Goal: Task Accomplishment & Management: Use online tool/utility

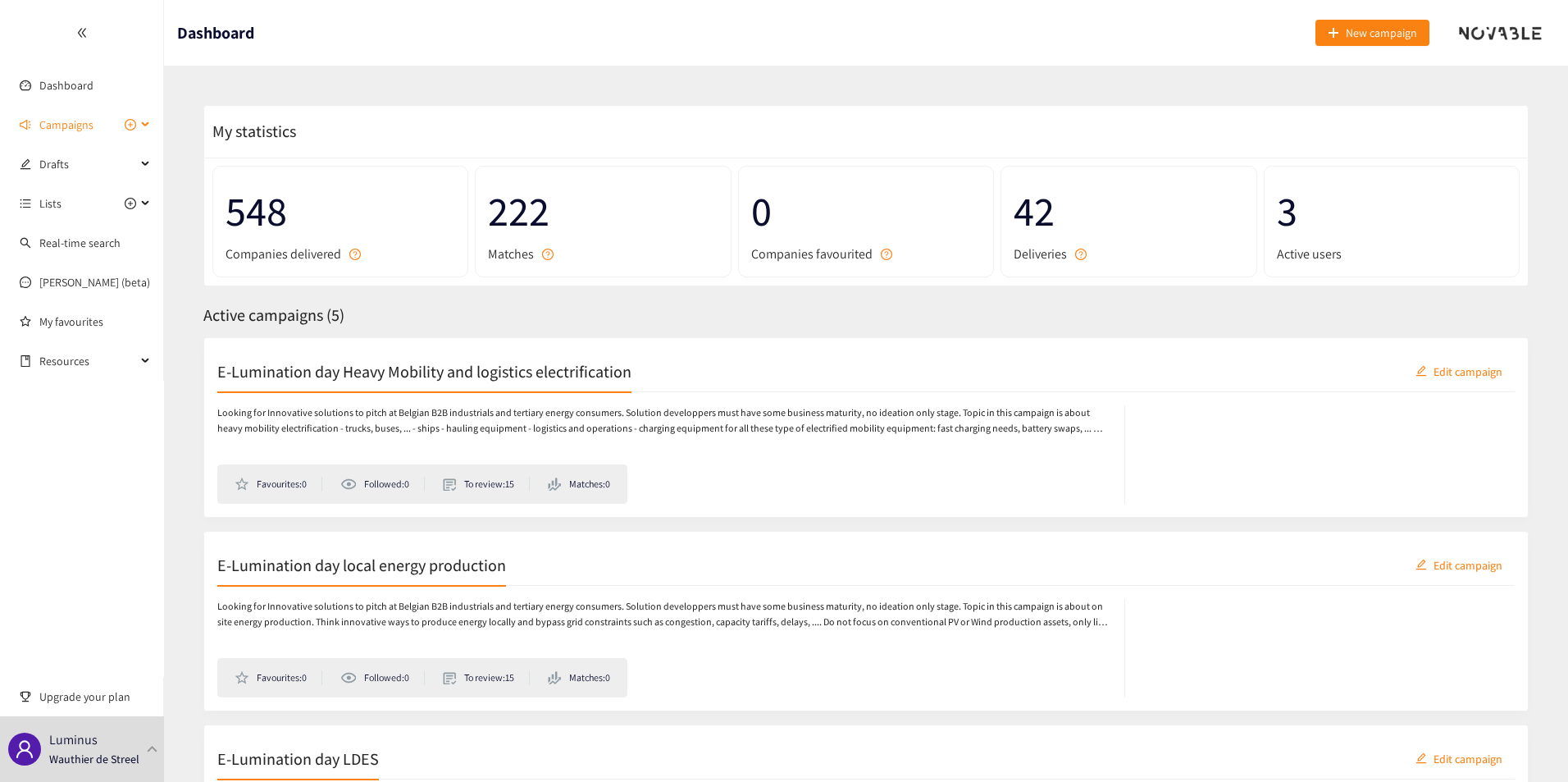
click at [98, 136] on span "Campaigns" at bounding box center [87, 125] width 96 height 33
click at [96, 171] on link "E-Lumination day Heavy Mobility and logistics electrification" at bounding box center [184, 164] width 290 height 15
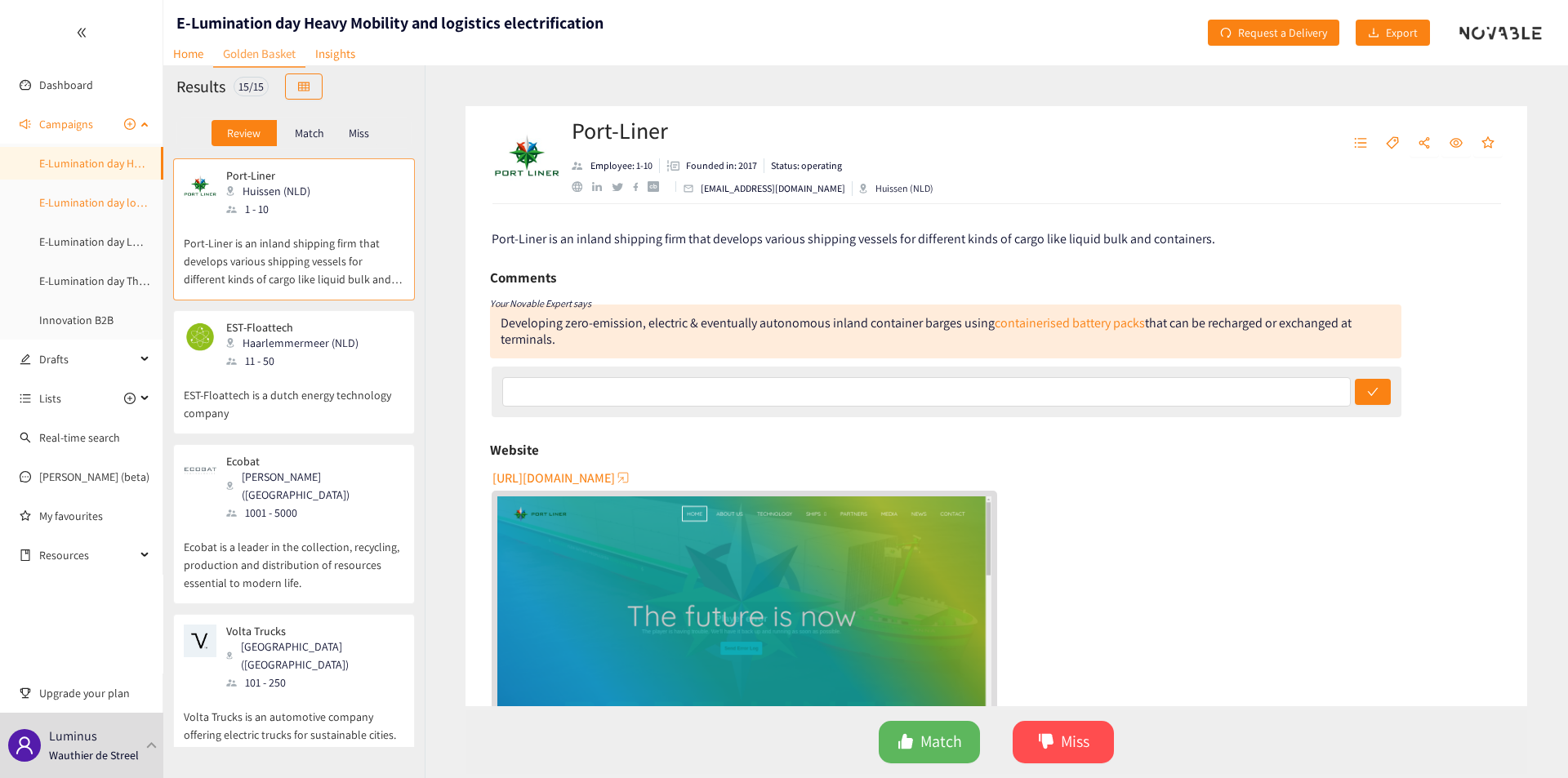
click at [83, 201] on link "E-Lumination day local energy production" at bounding box center [140, 203] width 204 height 14
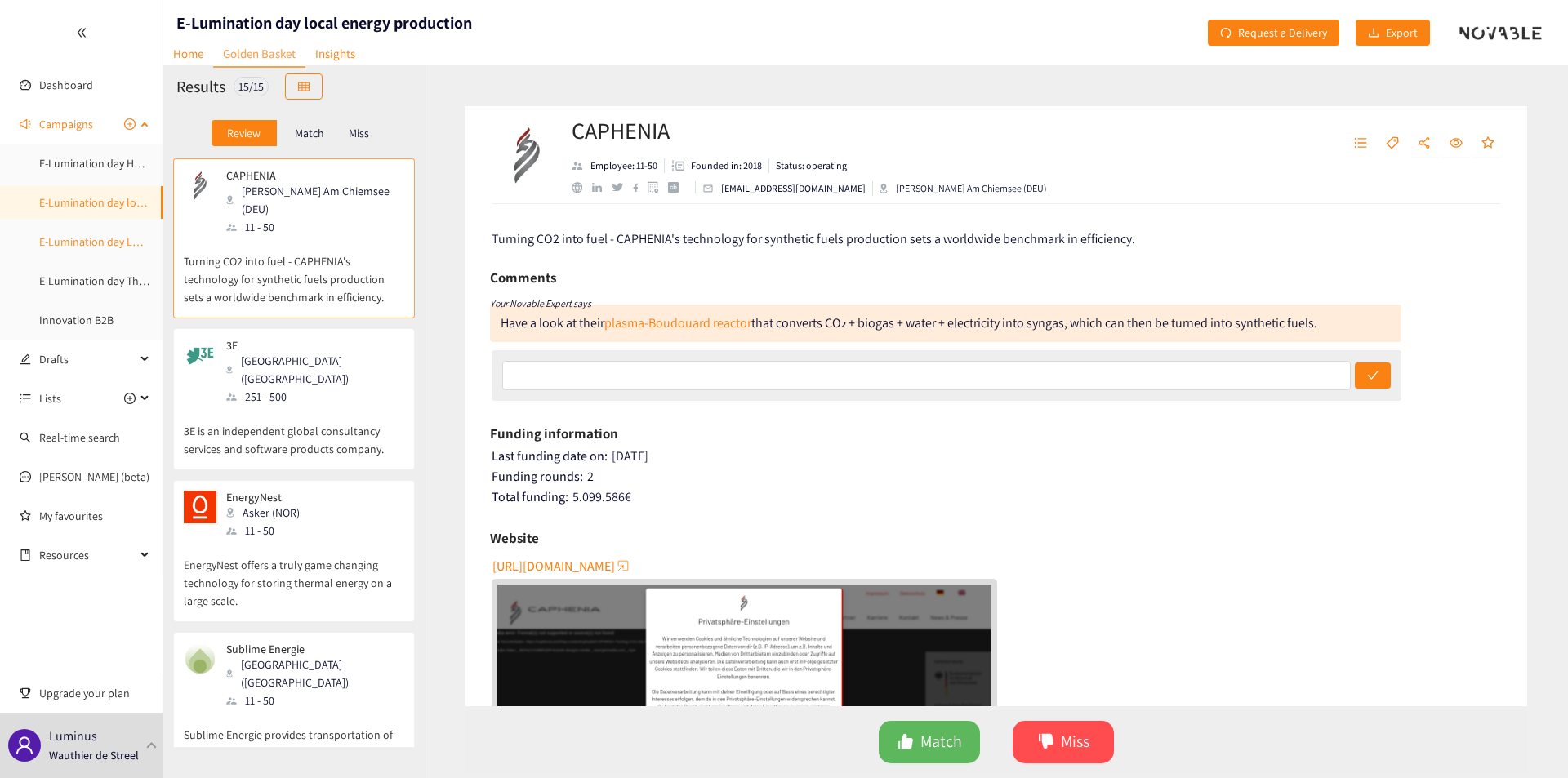
click at [87, 236] on link "E-Lumination day LDES" at bounding box center [95, 242] width 112 height 14
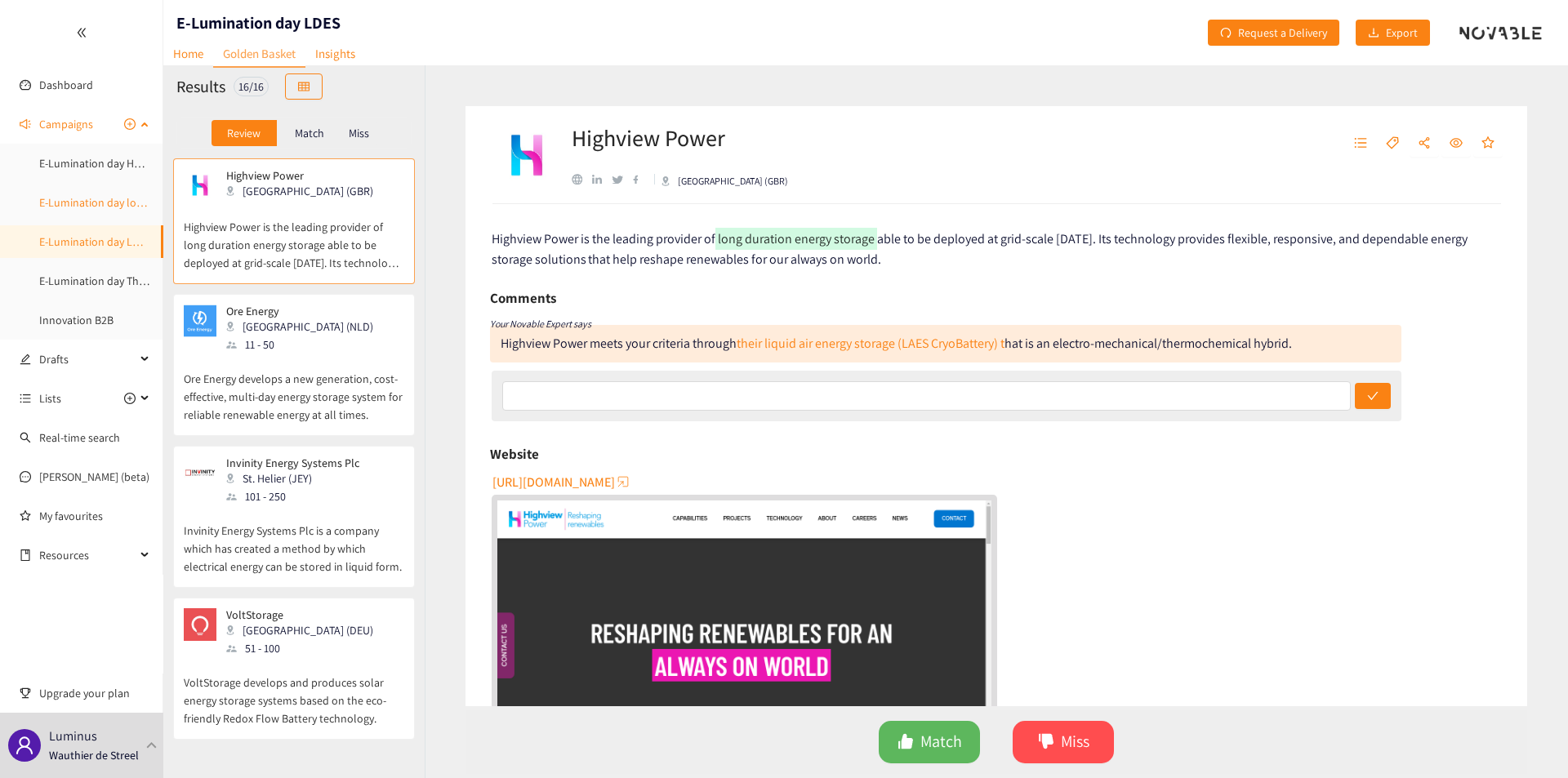
click at [84, 210] on link "E-Lumination day local energy production" at bounding box center [140, 203] width 204 height 14
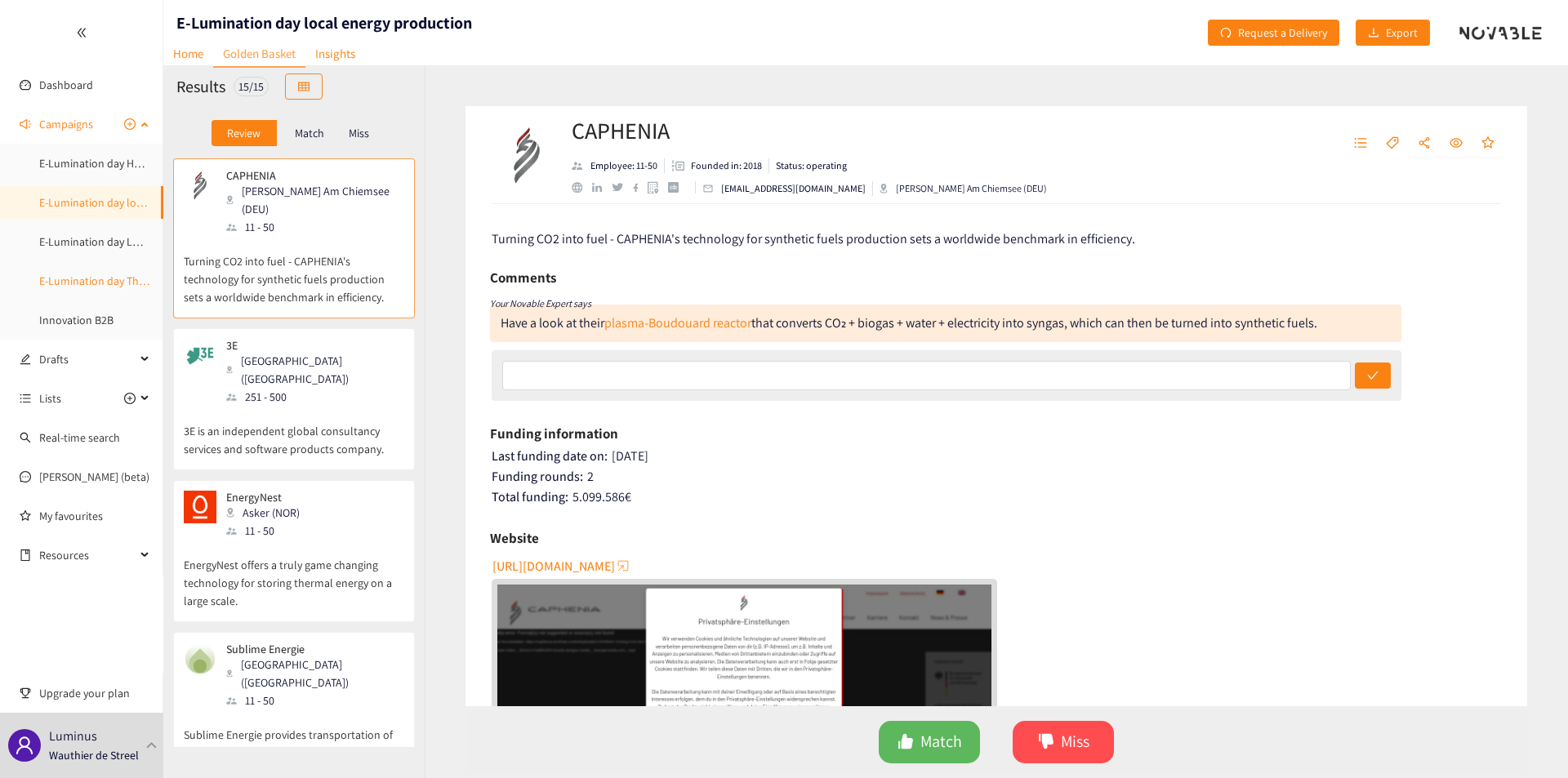
click at [91, 275] on link "E-Lumination day Thermal Energy" at bounding box center [120, 280] width 163 height 14
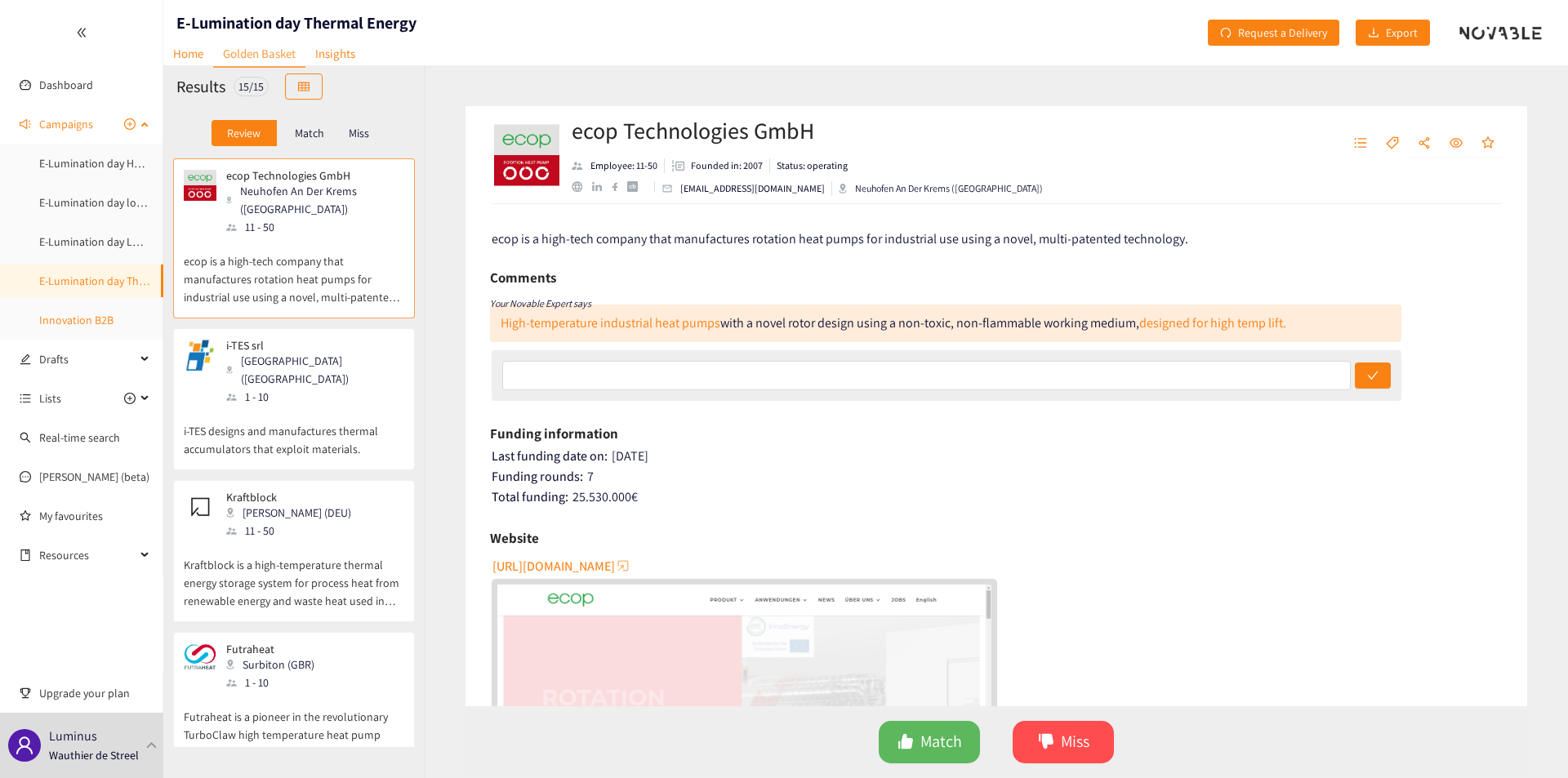
click at [82, 320] on link "Innovation B2B" at bounding box center [76, 320] width 74 height 14
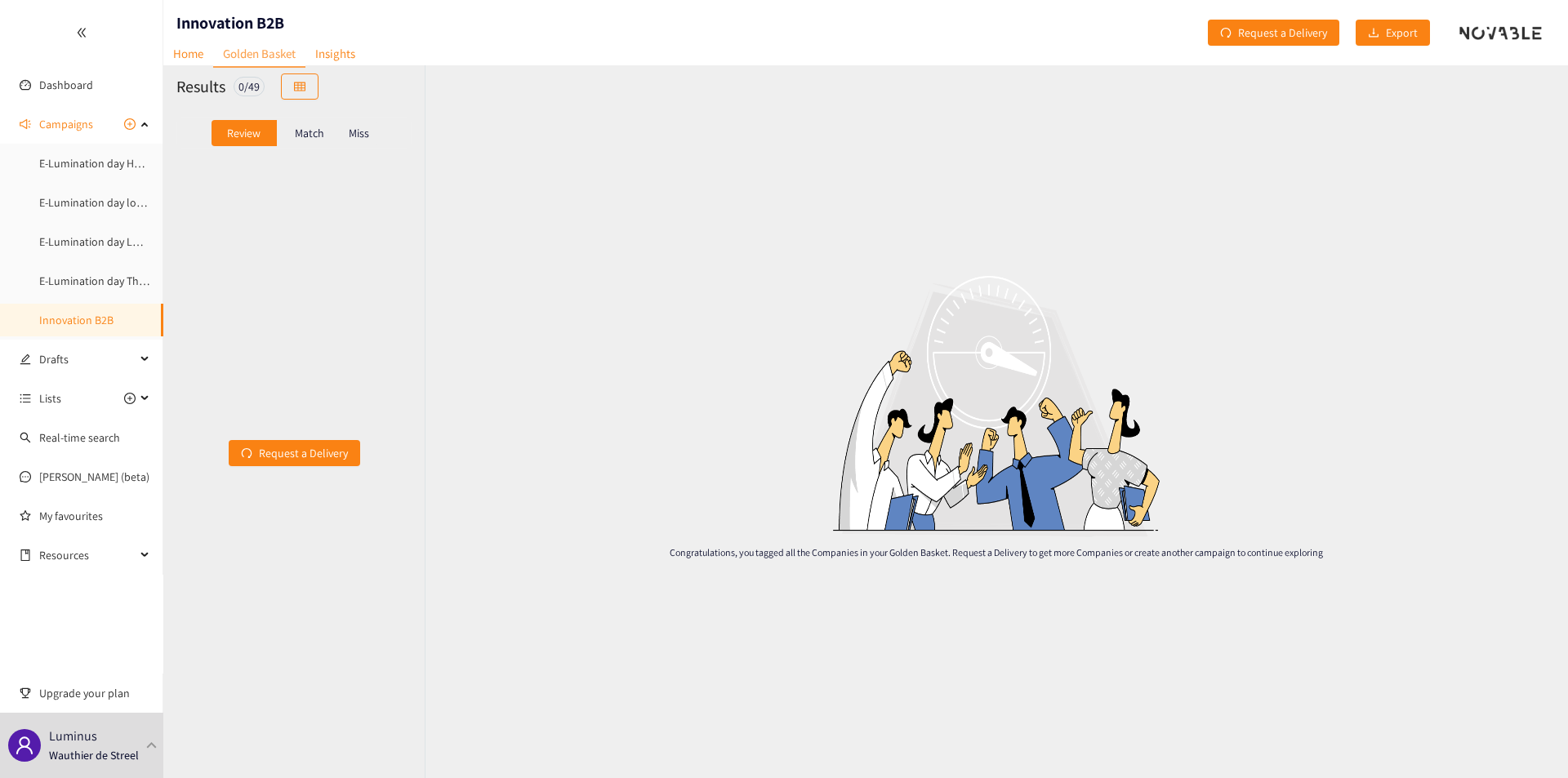
click at [315, 140] on div "Match" at bounding box center [309, 133] width 65 height 26
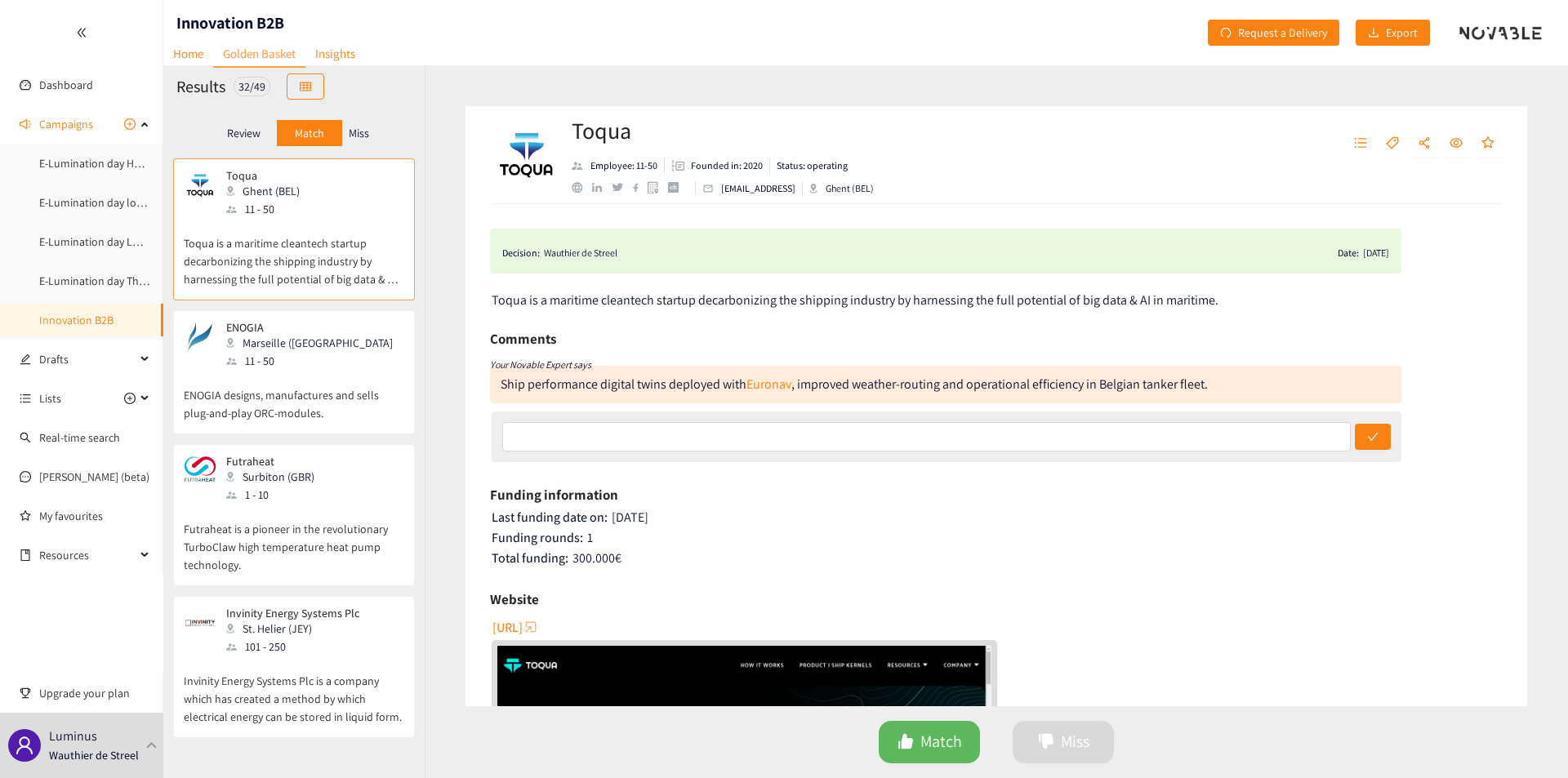
click at [251, 138] on p "Review" at bounding box center [243, 133] width 33 height 13
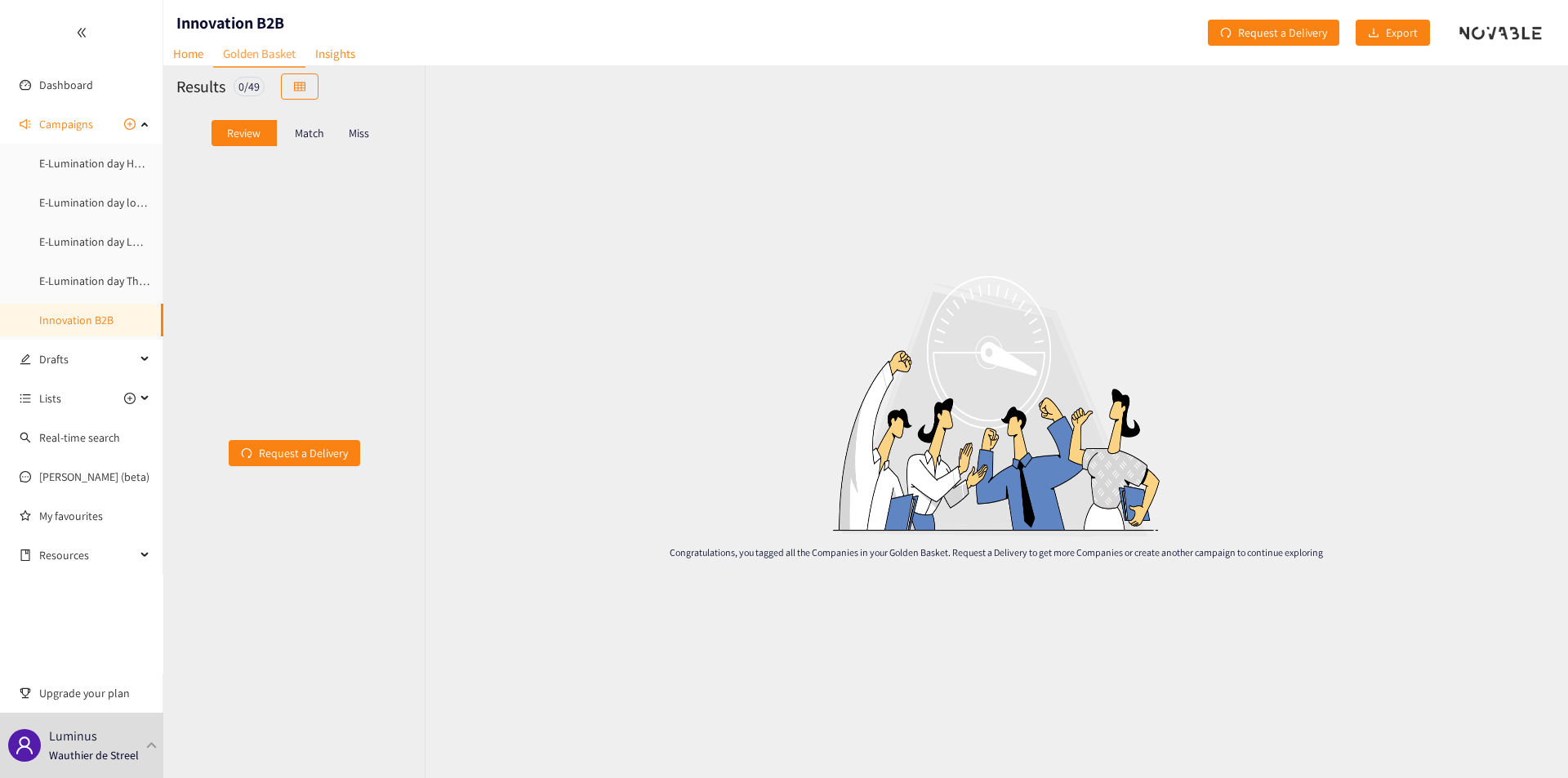
drag, startPoint x: 159, startPoint y: 131, endPoint x: 192, endPoint y: 128, distance: 33.1
click at [192, 128] on section "Dashboard Campaigns E-Lumination day Heavy Mobility and logistics electrificati…" at bounding box center [784, 389] width 1568 height 778
click at [192, 237] on div "Request a Delivery" at bounding box center [293, 452] width 261 height 589
click at [116, 164] on link "E-Lumination day Heavy Mobility and logistics electrification" at bounding box center [183, 163] width 289 height 14
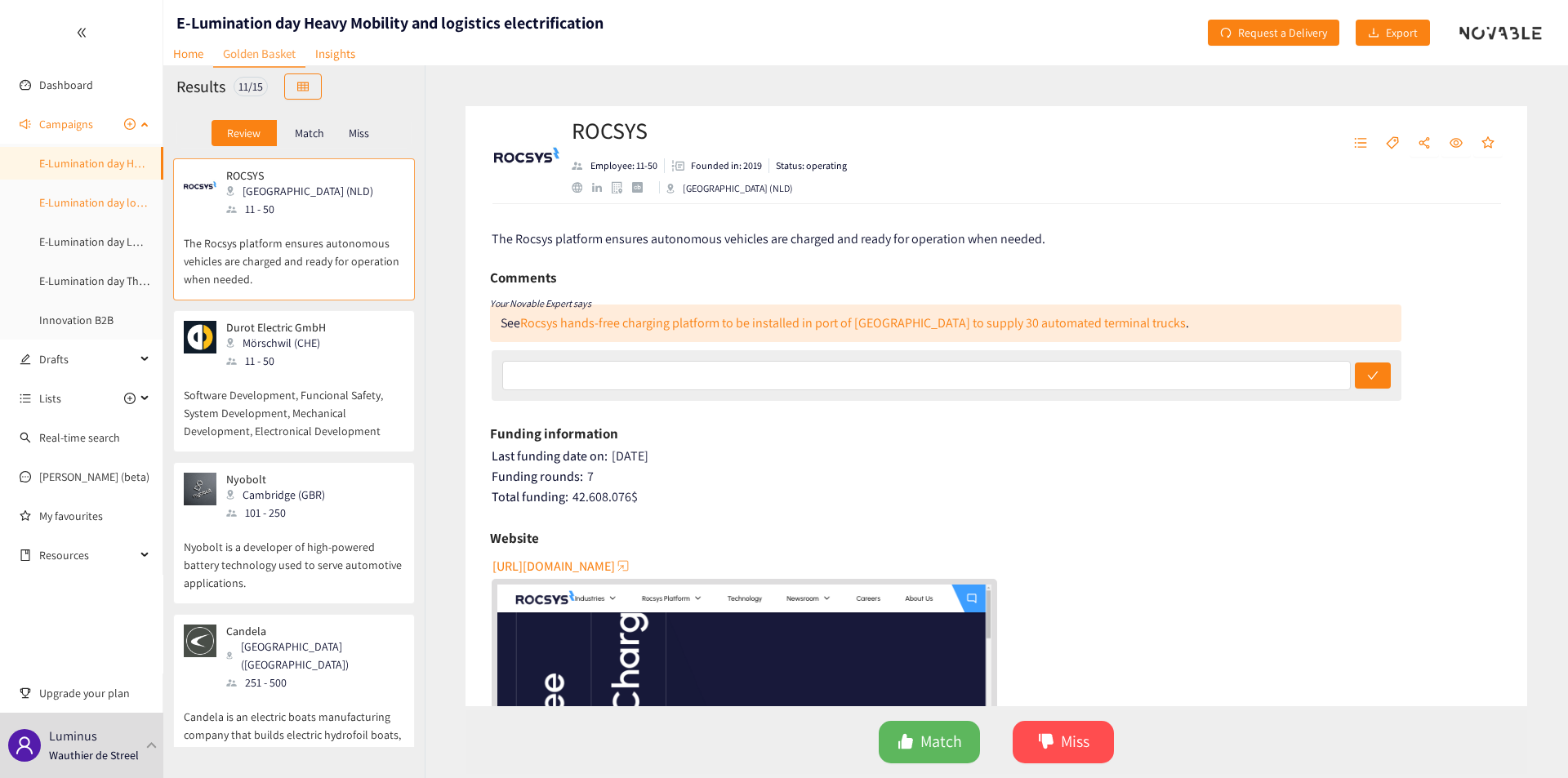
click at [102, 195] on link "E-Lumination day local energy production" at bounding box center [140, 203] width 204 height 14
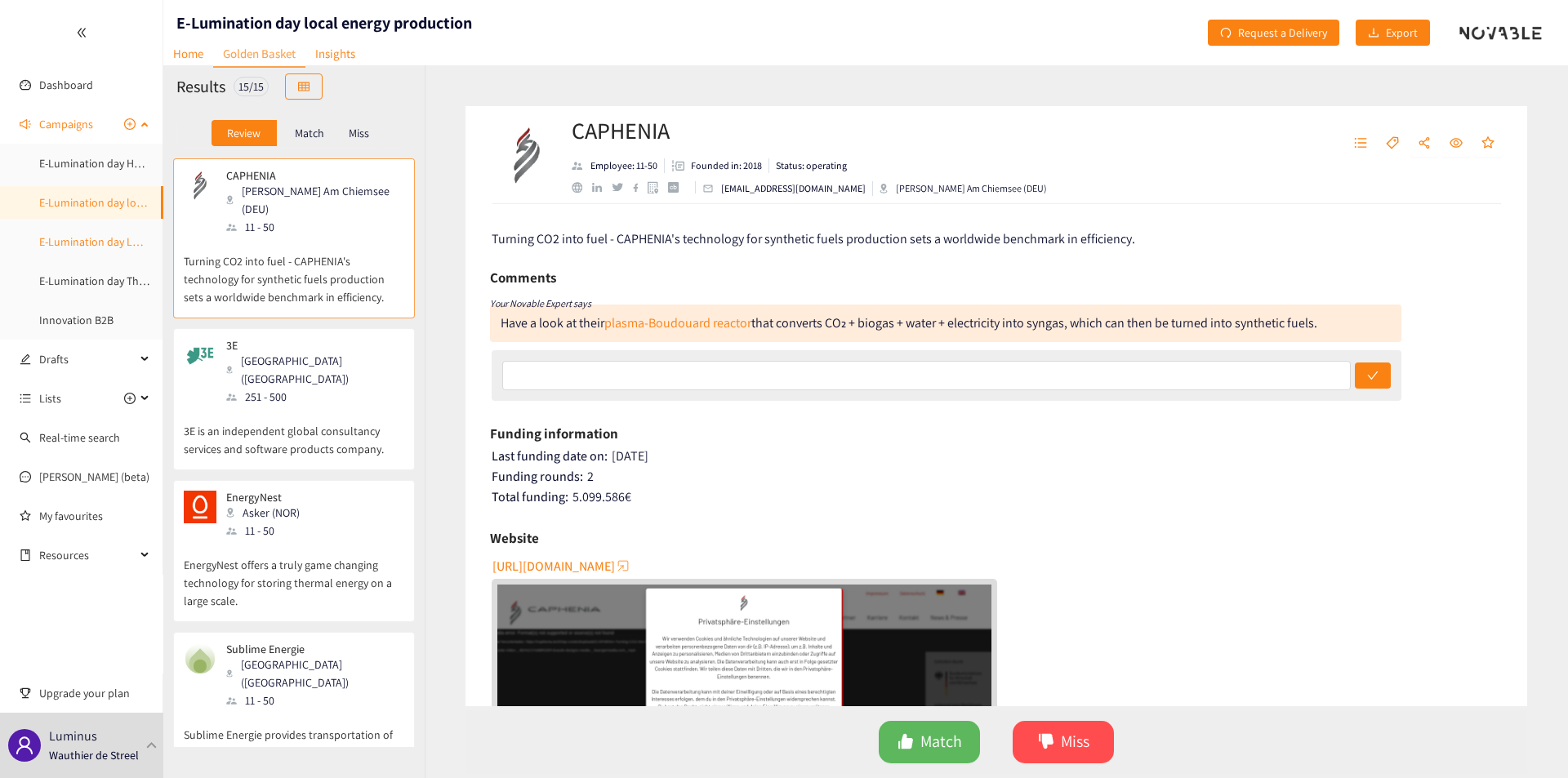
click at [100, 234] on link "E-Lumination day LDES" at bounding box center [95, 242] width 112 height 14
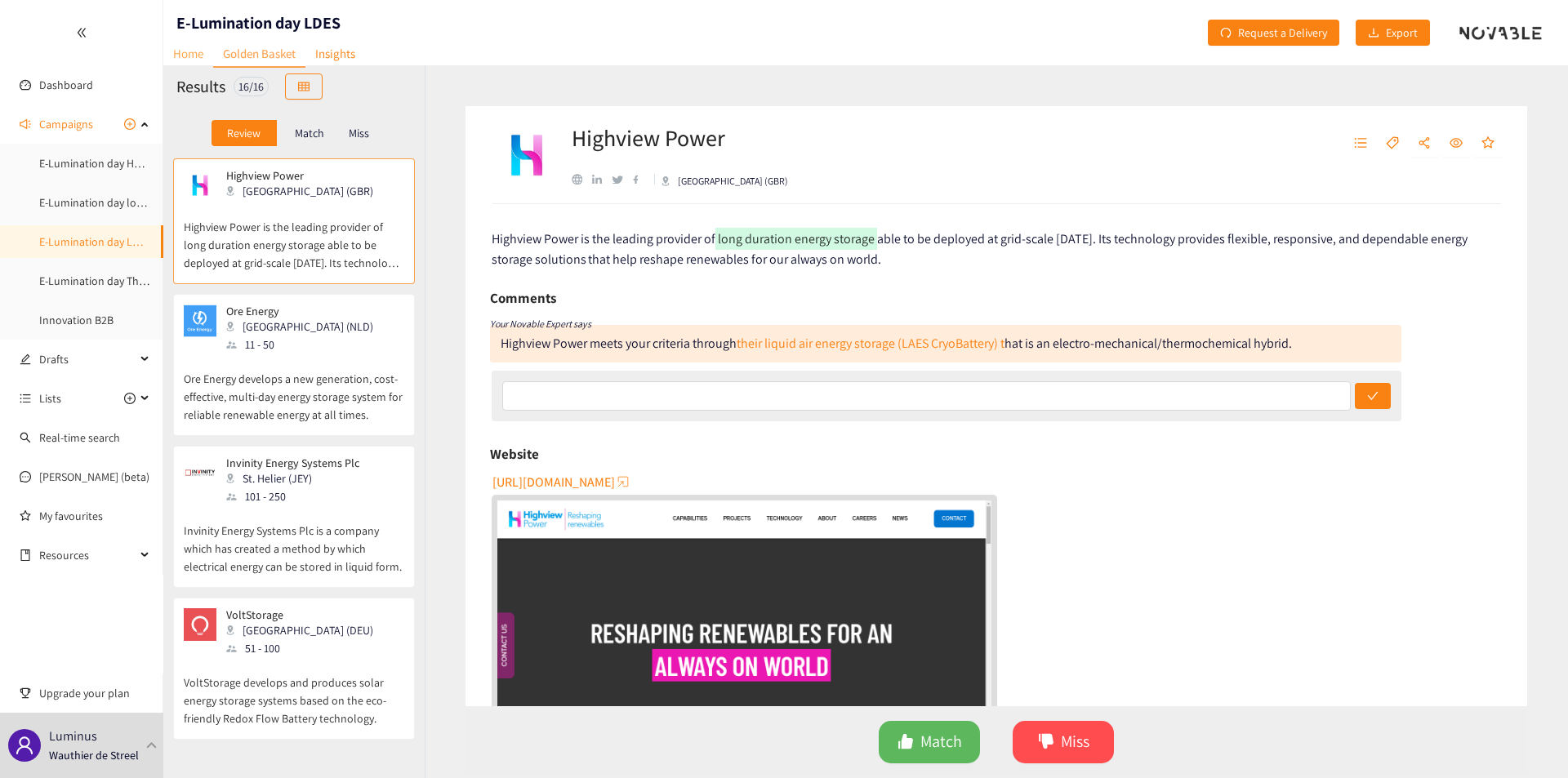
click at [189, 58] on link "Home" at bounding box center [187, 53] width 50 height 25
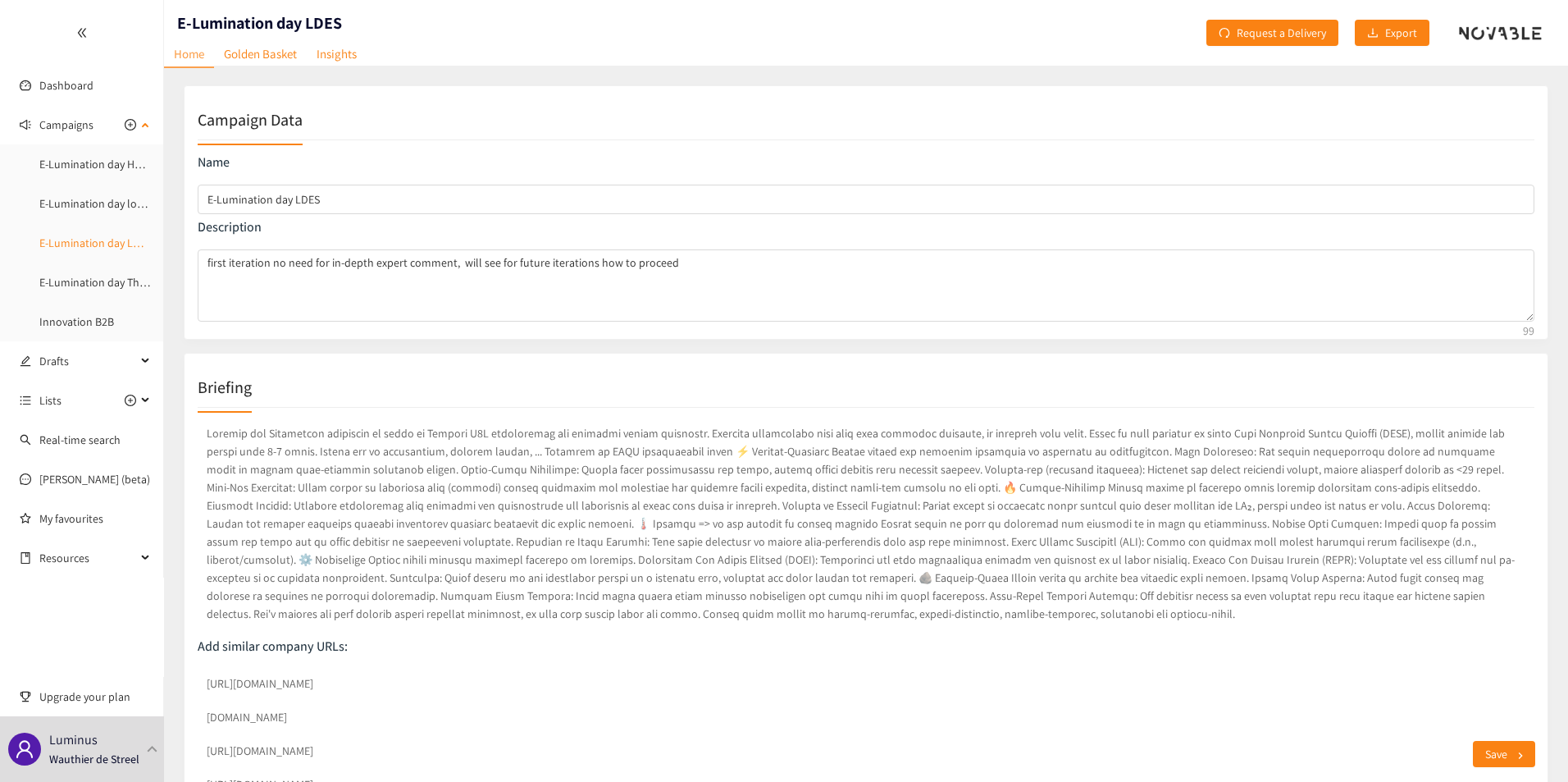
click at [105, 250] on link "E-Lumination day LDES" at bounding box center [95, 243] width 113 height 15
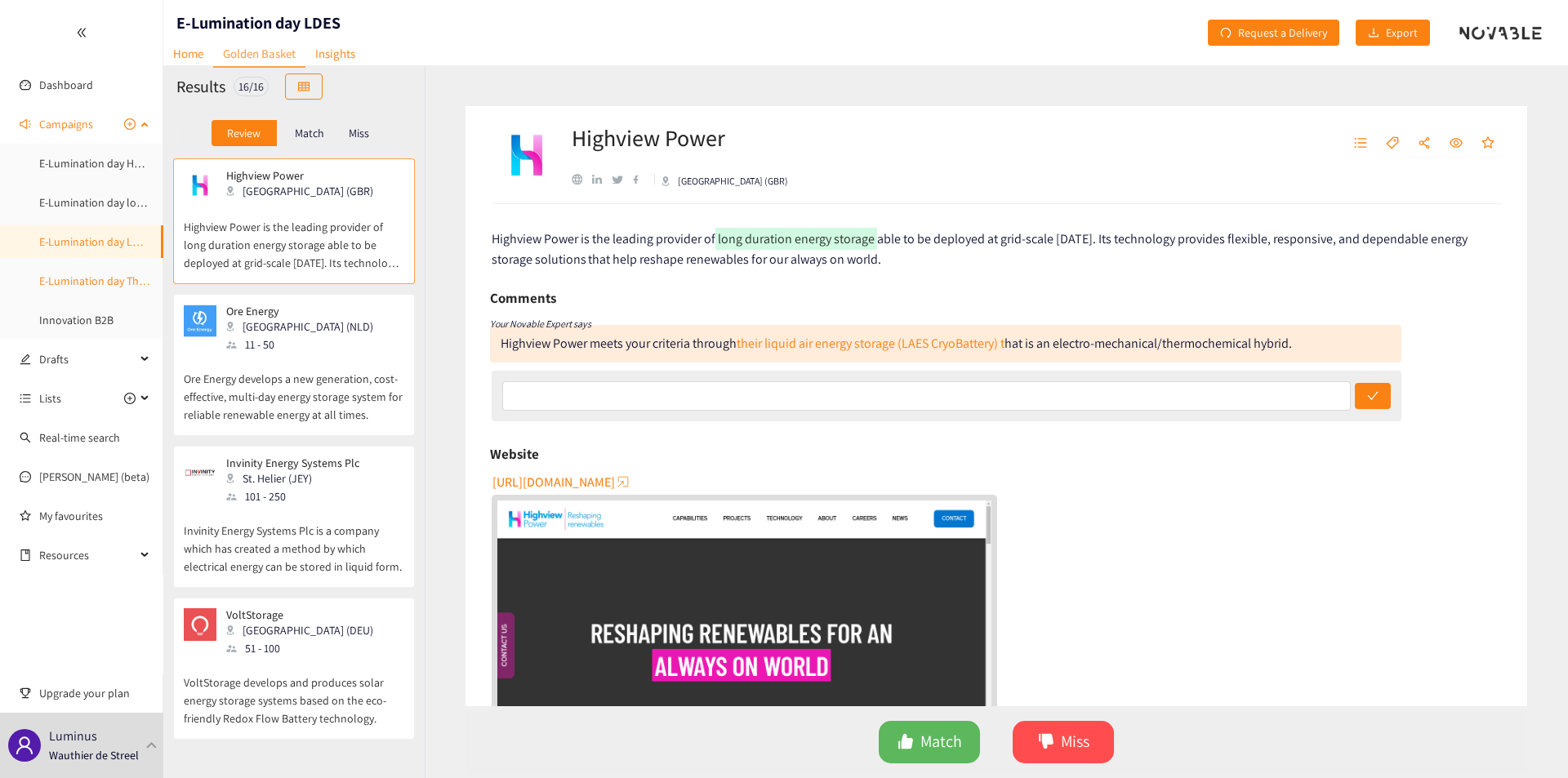
click at [104, 275] on link "E-Lumination day Thermal Energy" at bounding box center [120, 280] width 163 height 14
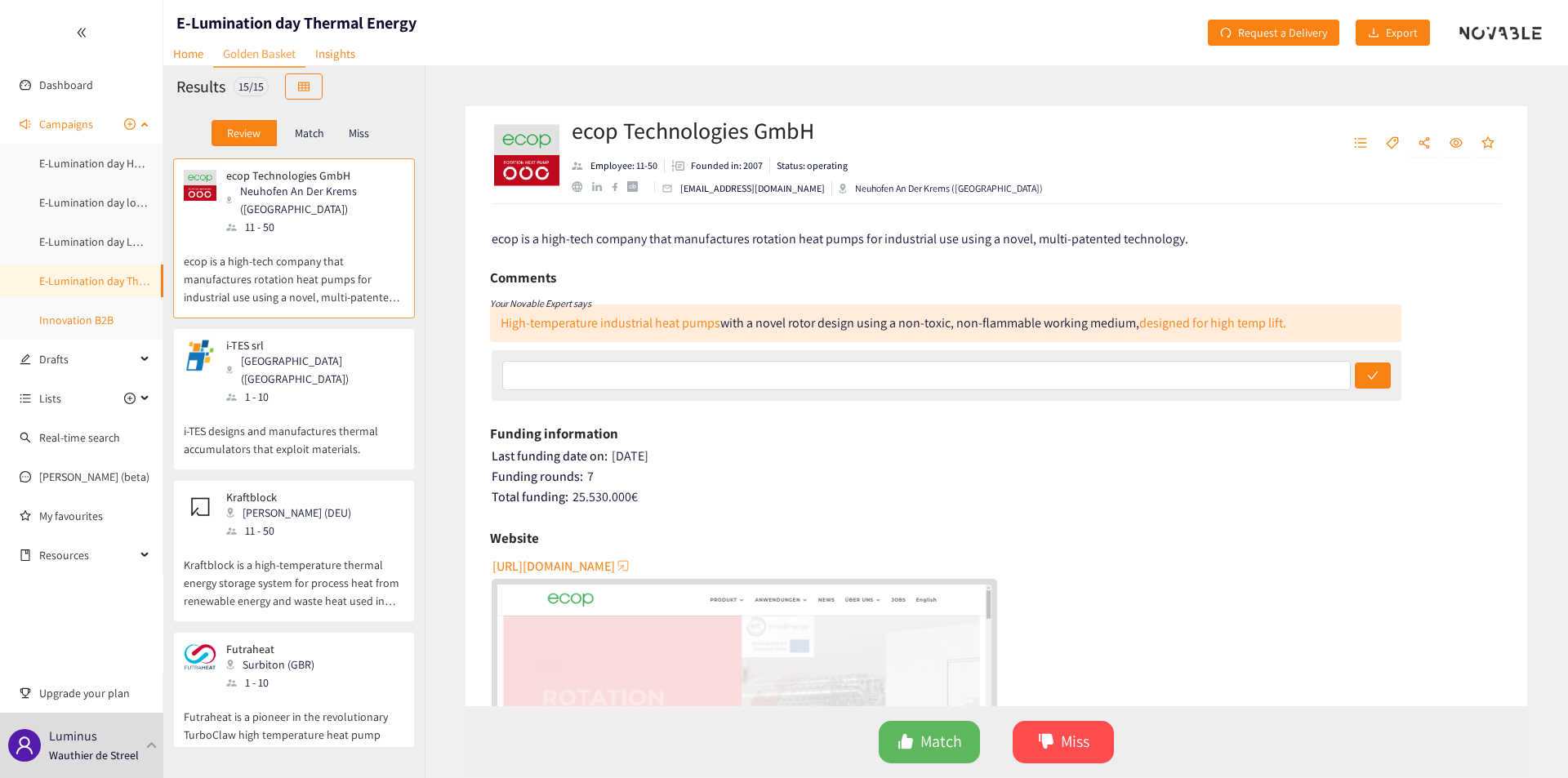
click at [90, 318] on link "Innovation B2B" at bounding box center [76, 320] width 74 height 14
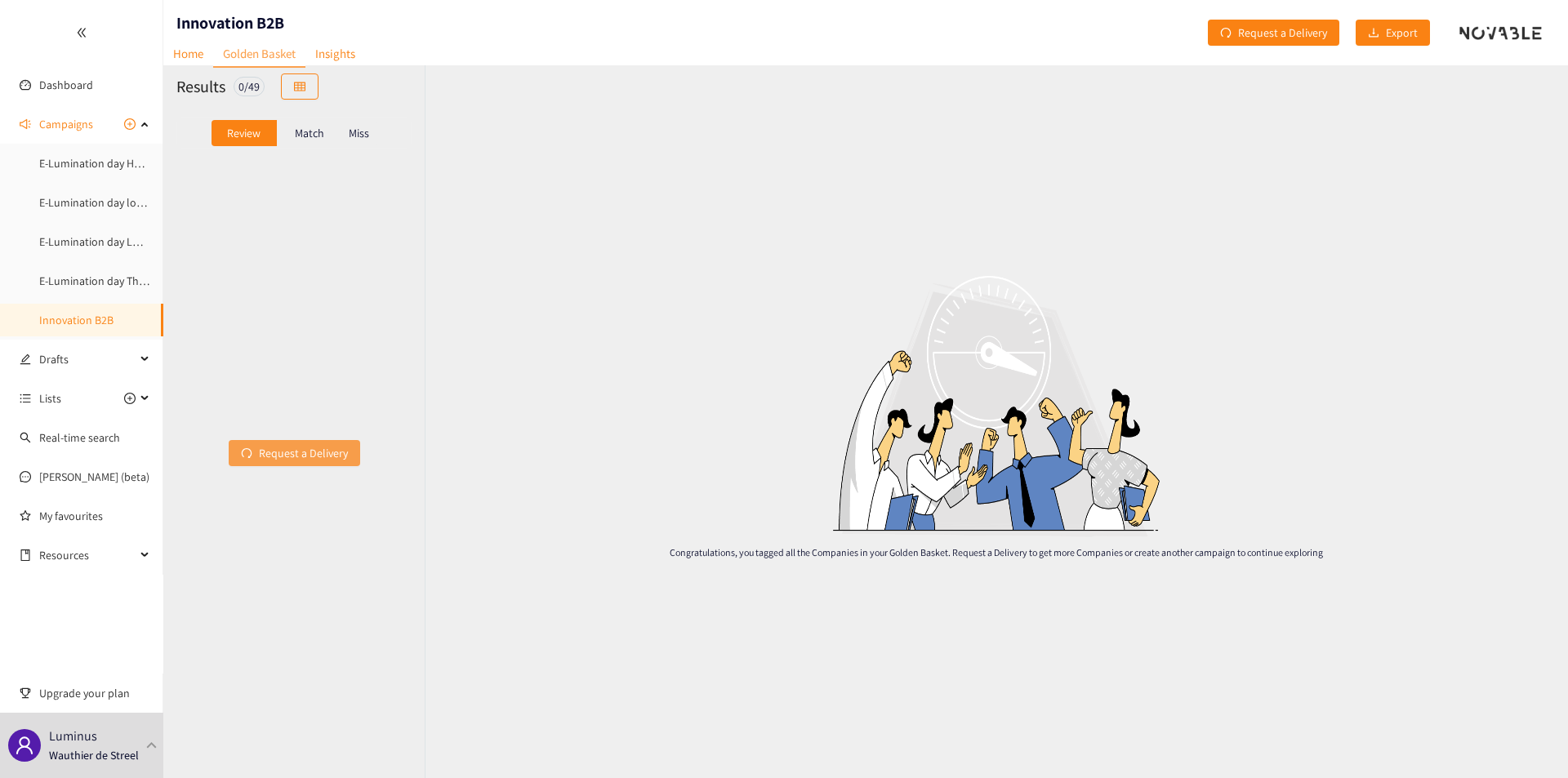
click at [297, 456] on span "Request a Delivery" at bounding box center [303, 453] width 89 height 18
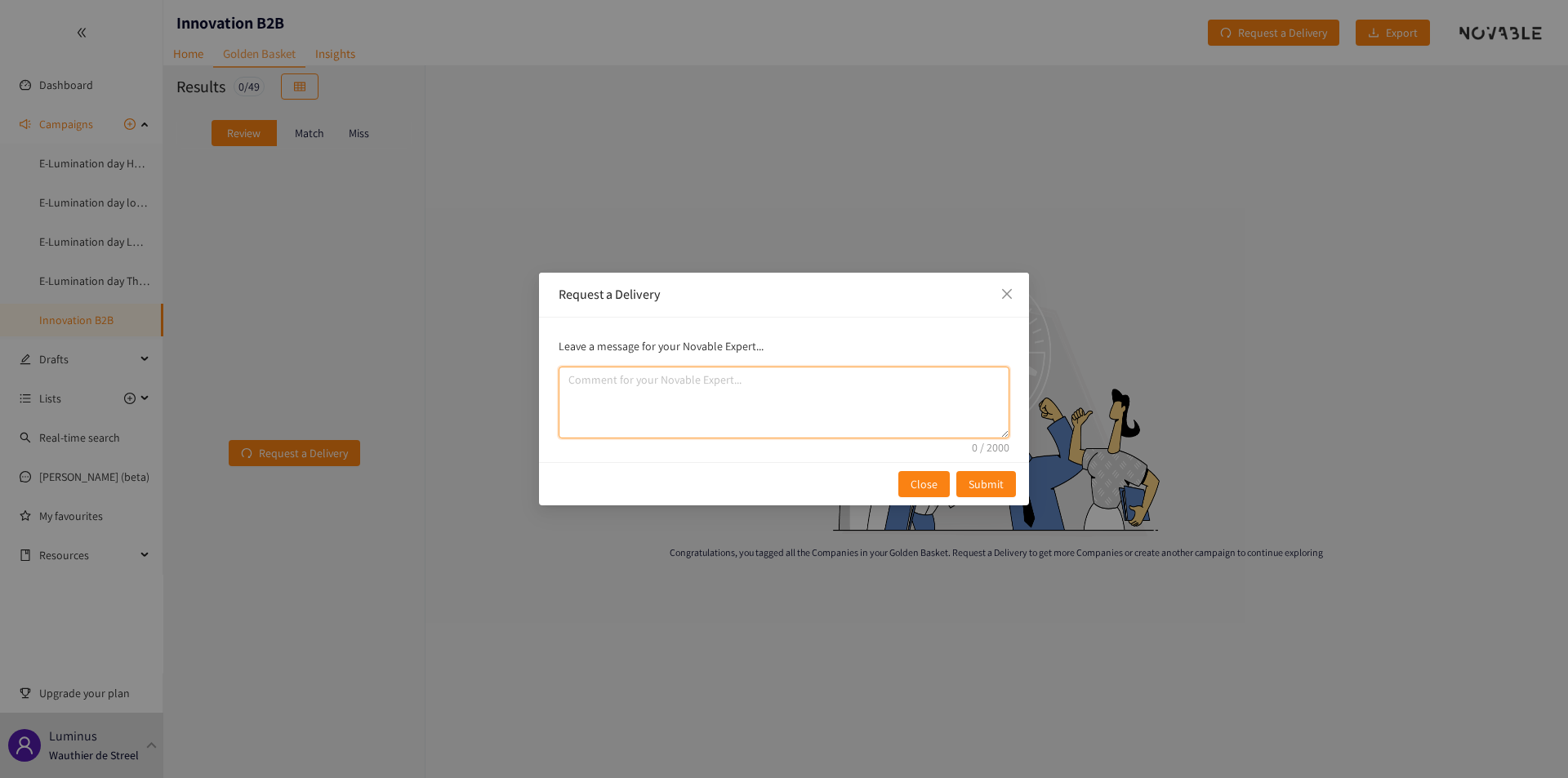
click at [621, 394] on textarea "comment" at bounding box center [784, 402] width 451 height 71
type textarea "Thanks for the batch, could we have a new one for Thermal stoarge and Long dura…"
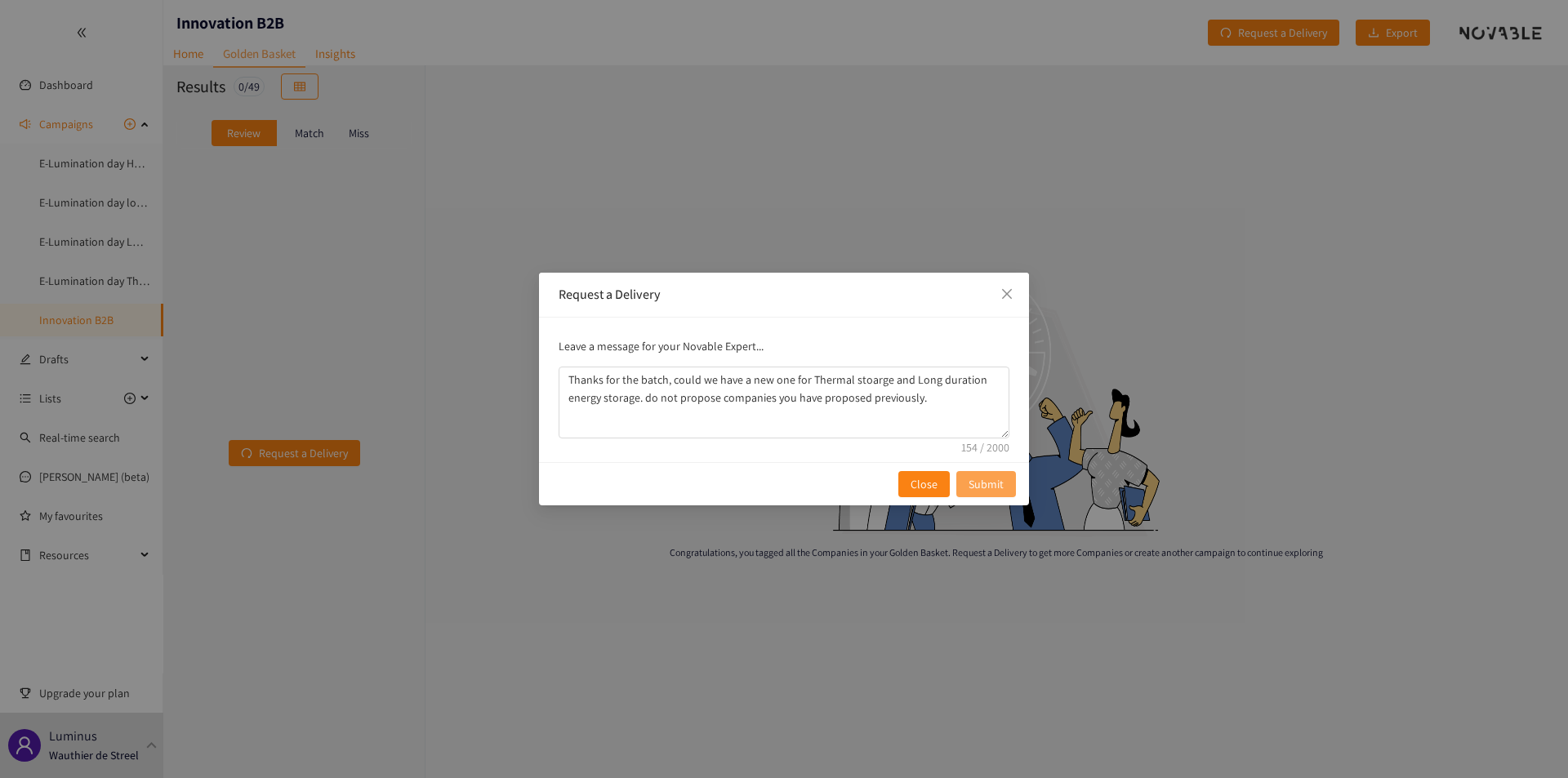
click at [1003, 489] on button "Submit" at bounding box center [986, 484] width 60 height 26
